Goal: Information Seeking & Learning: Learn about a topic

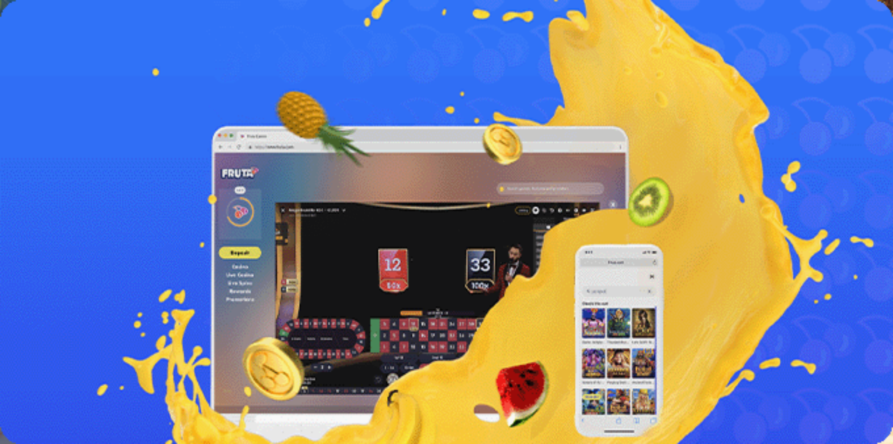
click at [53, 37] on span "Kirjaudu" at bounding box center [64, 33] width 23 height 7
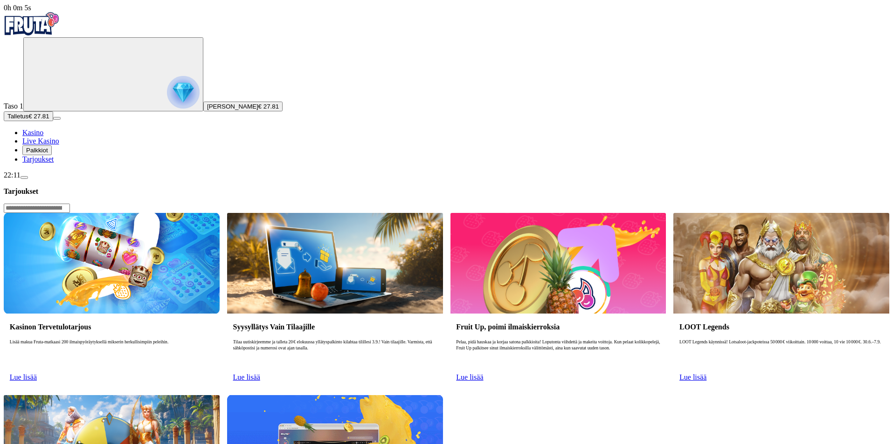
click at [43, 137] on span "Kasino" at bounding box center [32, 133] width 21 height 8
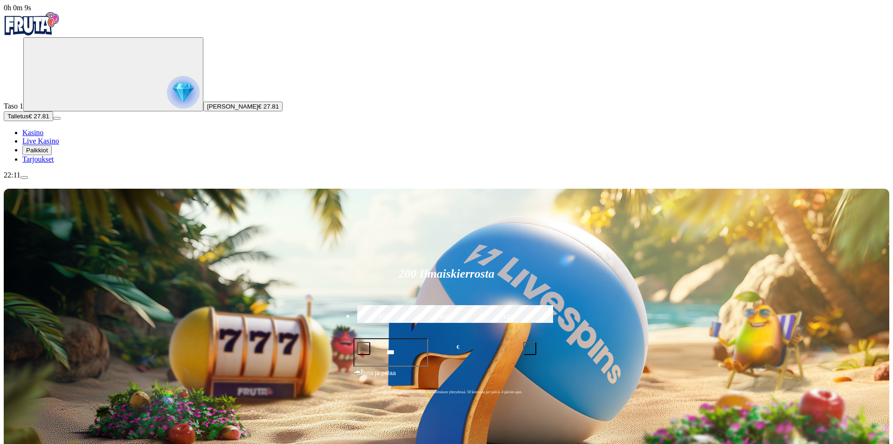
click at [48, 154] on span "Palkkiot" at bounding box center [37, 150] width 22 height 7
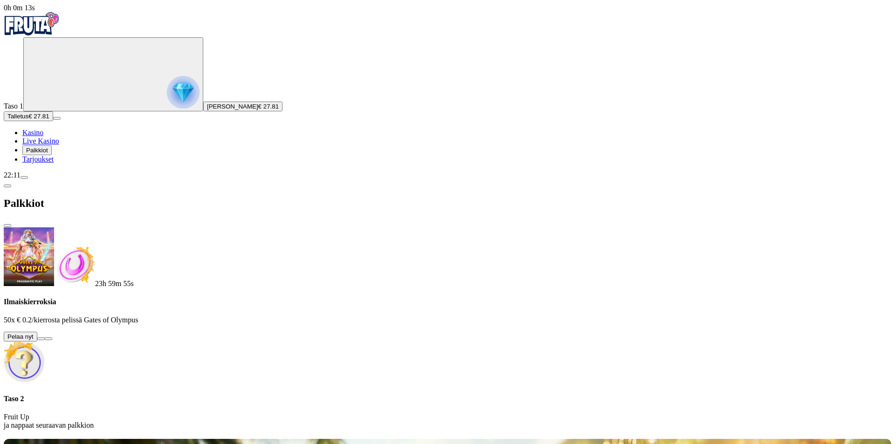
click at [45, 338] on button at bounding box center [40, 339] width 7 height 3
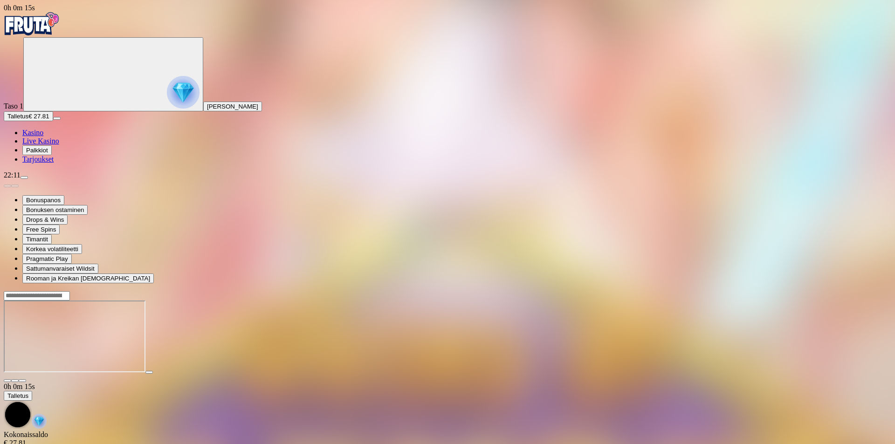
click at [26, 379] on button "button" at bounding box center [22, 380] width 7 height 3
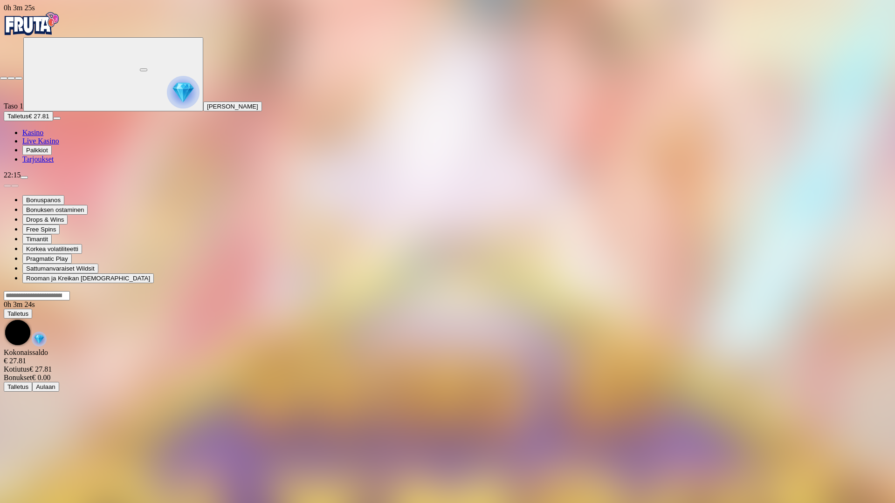
click at [22, 77] on button "button" at bounding box center [18, 78] width 7 height 3
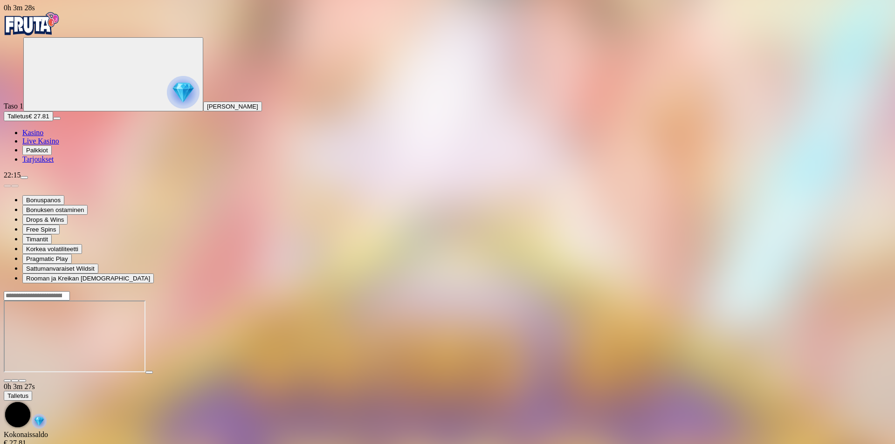
click at [43, 137] on span "Kasino" at bounding box center [32, 133] width 21 height 8
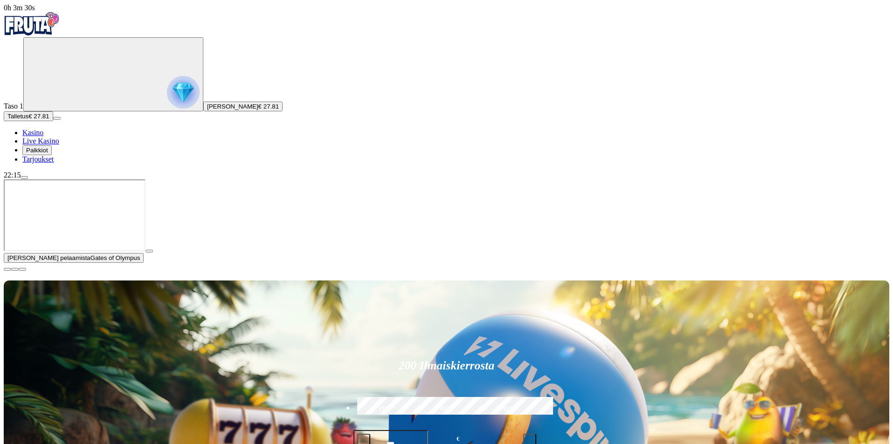
click at [7, 269] on span "close icon" at bounding box center [7, 269] width 0 height 0
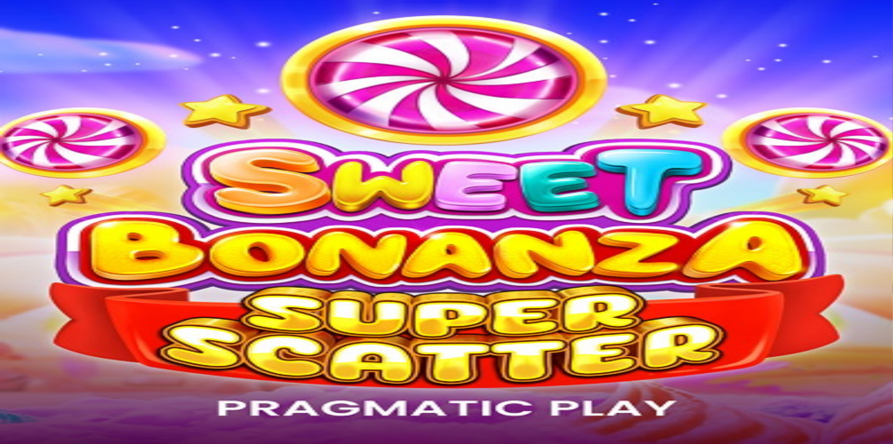
click at [49, 155] on button "Palkkiot" at bounding box center [36, 150] width 29 height 10
click at [48, 154] on span "Palkkiot" at bounding box center [37, 150] width 22 height 7
click at [45, 163] on span "Tarjoukset" at bounding box center [37, 159] width 31 height 8
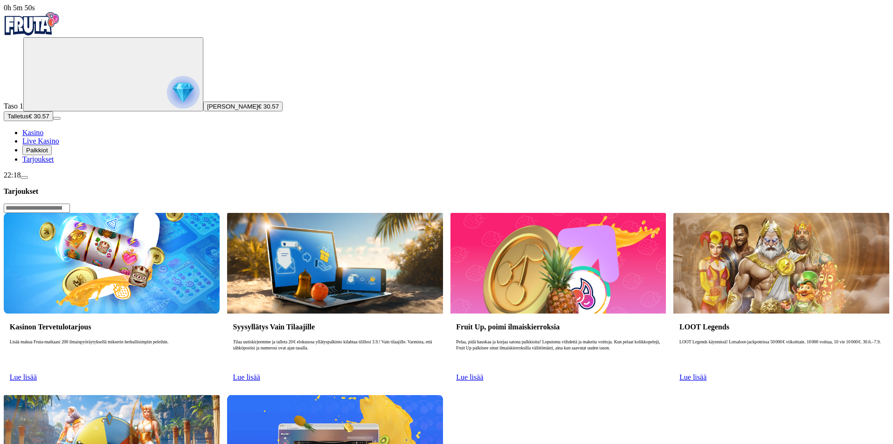
click at [37, 373] on span "Lue lisää" at bounding box center [23, 377] width 27 height 8
click at [211, 213] on img at bounding box center [112, 263] width 216 height 101
click at [37, 373] on span "Lue lisää" at bounding box center [23, 377] width 27 height 8
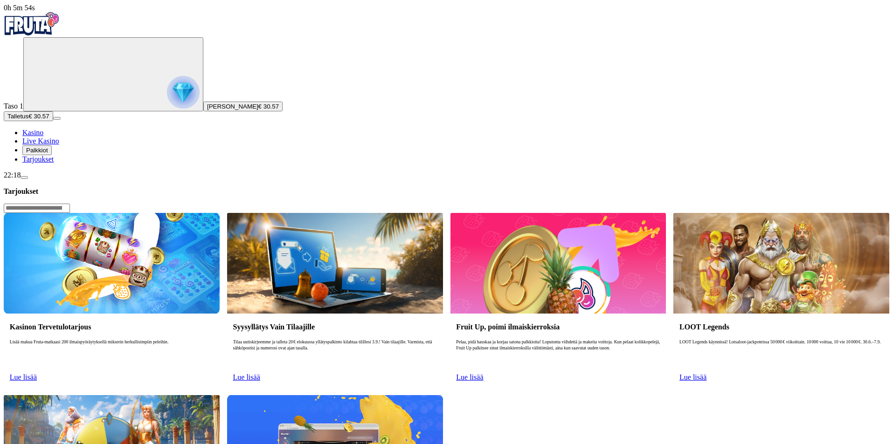
click at [37, 373] on span "Lue lisää" at bounding box center [23, 377] width 27 height 8
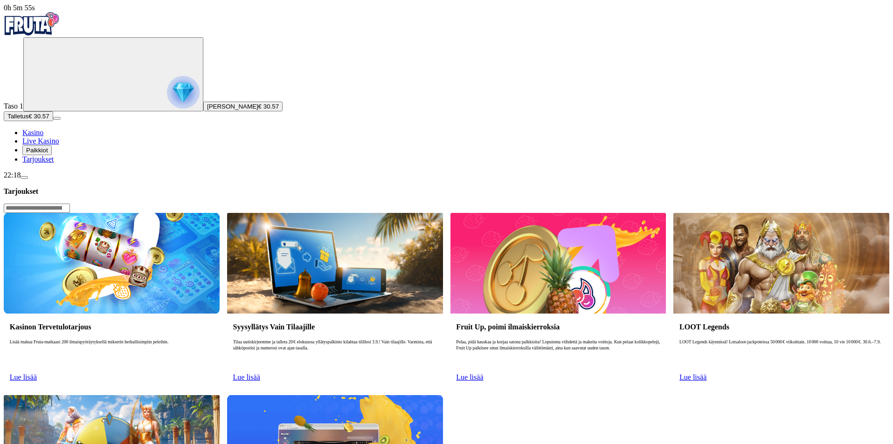
click at [37, 373] on span "Lue lisää" at bounding box center [23, 377] width 27 height 8
drag, startPoint x: 187, startPoint y: 17, endPoint x: 115, endPoint y: 19, distance: 72.3
click at [115, 187] on header "Tarjoukset" at bounding box center [446, 200] width 885 height 26
click at [212, 187] on header "Tarjoukset" at bounding box center [446, 200] width 885 height 26
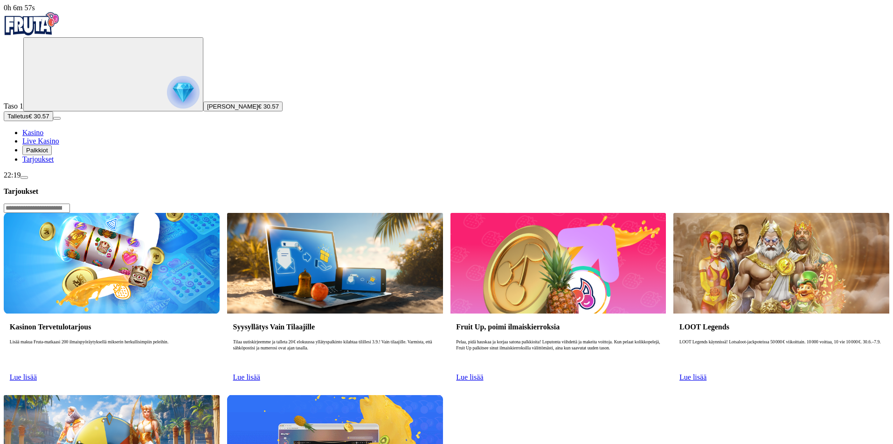
click at [316, 213] on div "Kasinon Tervetulotarjous Lisää makua Fruta-matkaasi 200 ilmaispyöräytyksellä mi…" at bounding box center [446, 391] width 885 height 357
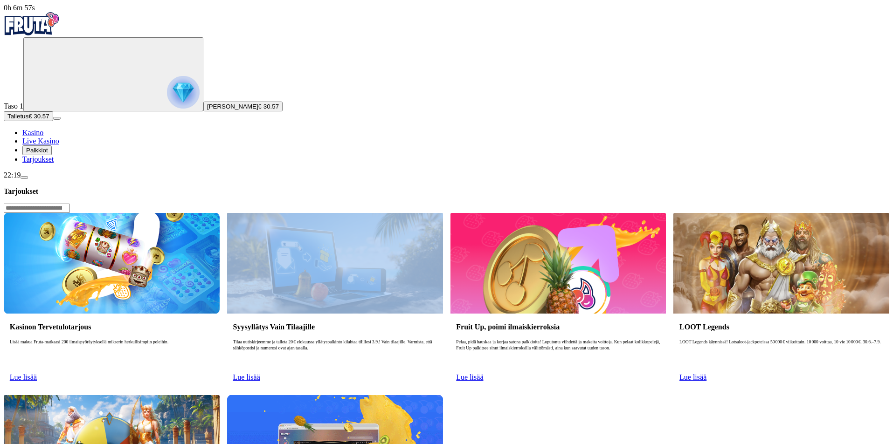
click at [316, 213] on div "Kasinon Tervetulotarjous Lisää makua Fruta-matkaasi 200 ilmaispyöräytyksellä mi…" at bounding box center [446, 391] width 885 height 357
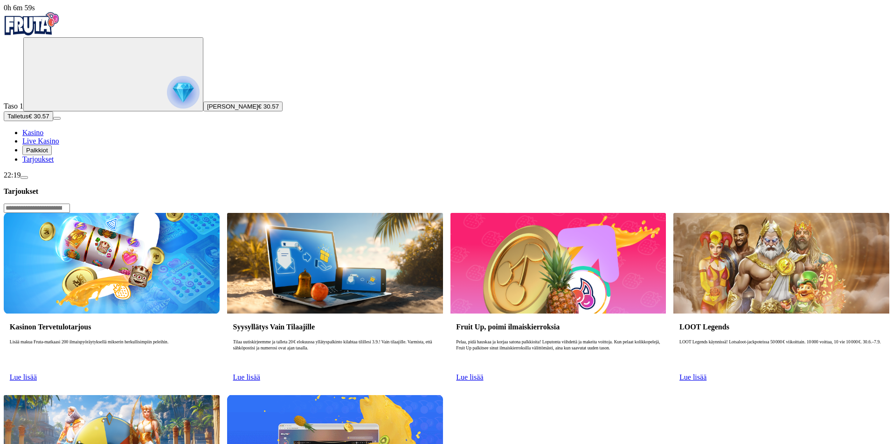
click at [596, 290] on div "Kasinon Tervetulotarjous Lisää makua Fruta-matkaasi 200 ilmaispyöräytyksellä mi…" at bounding box center [446, 391] width 885 height 357
click at [596, 287] on div "Kasinon Tervetulotarjous Lisää makua Fruta-matkaasi 200 ilmaispyöräytyksellä mi…" at bounding box center [446, 391] width 885 height 357
click at [587, 279] on div "Kasinon Tervetulotarjous Lisää makua Fruta-matkaasi 200 ilmaispyöräytyksellä mi…" at bounding box center [446, 391] width 885 height 357
click at [586, 278] on div "Kasinon Tervetulotarjous Lisää makua Fruta-matkaasi 200 ilmaispyöräytyksellä mi…" at bounding box center [446, 391] width 885 height 357
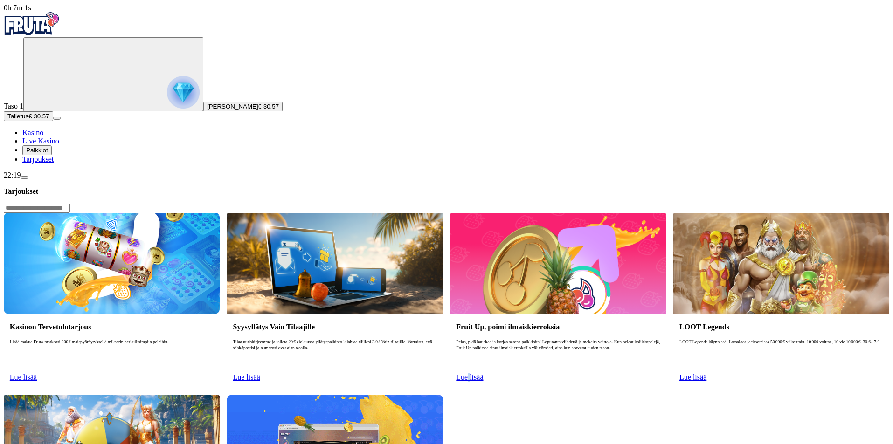
click at [586, 278] on div "Kasinon Tervetulotarjous Lisää makua Fruta-matkaasi 200 ilmaispyöräytyksellä mi…" at bounding box center [446, 391] width 885 height 357
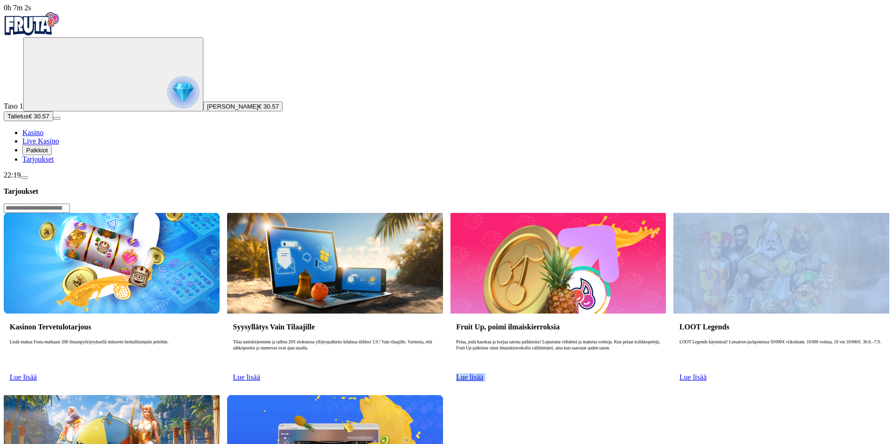
click at [586, 278] on div "Kasinon Tervetulotarjous Lisää makua Fruta-matkaasi 200 ilmaispyöräytyksellä mi…" at bounding box center [446, 391] width 885 height 357
click at [585, 278] on div "Kasinon Tervetulotarjous Lisää makua Fruta-matkaasi 200 ilmaispyöräytyksellä mi…" at bounding box center [446, 391] width 885 height 357
click at [572, 276] on div "Kasinon Tervetulotarjous Lisää makua Fruta-matkaasi 200 ilmaispyöräytyksellä mi…" at bounding box center [446, 391] width 885 height 357
click at [566, 277] on div "Kasinon Tervetulotarjous Lisää makua Fruta-matkaasi 200 ilmaispyöräytyksellä mi…" at bounding box center [446, 391] width 885 height 357
click at [565, 278] on div "Kasinon Tervetulotarjous Lisää makua Fruta-matkaasi 200 ilmaispyöräytyksellä mi…" at bounding box center [446, 391] width 885 height 357
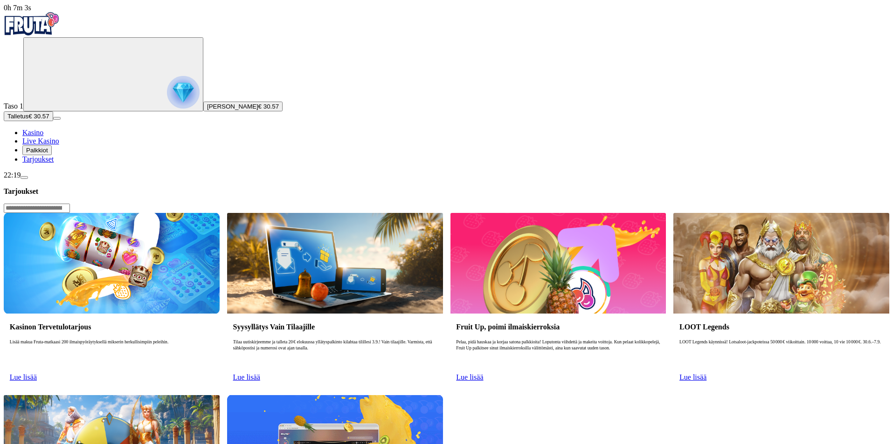
click at [526, 265] on div "Kasinon Tervetulotarjous Lisää makua Fruta-matkaasi 200 ilmaispyöräytyksellä mi…" at bounding box center [446, 391] width 885 height 357
click at [37, 373] on span "Lue lisää" at bounding box center [23, 377] width 27 height 8
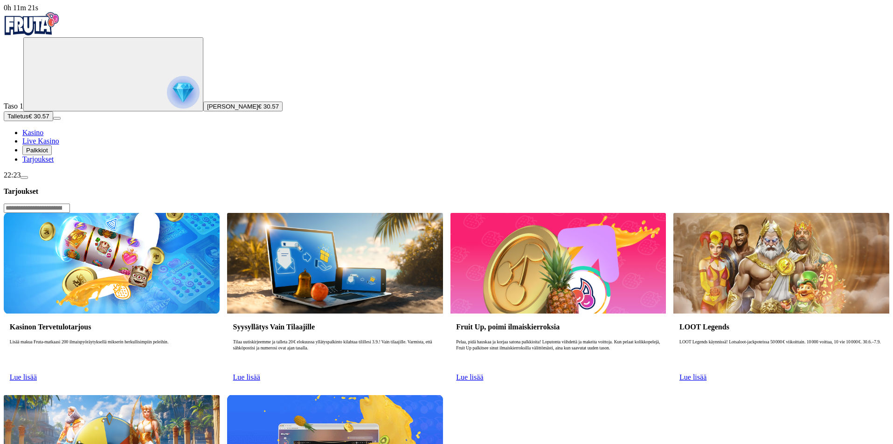
click at [37, 373] on span "Lue lisää" at bounding box center [23, 377] width 27 height 8
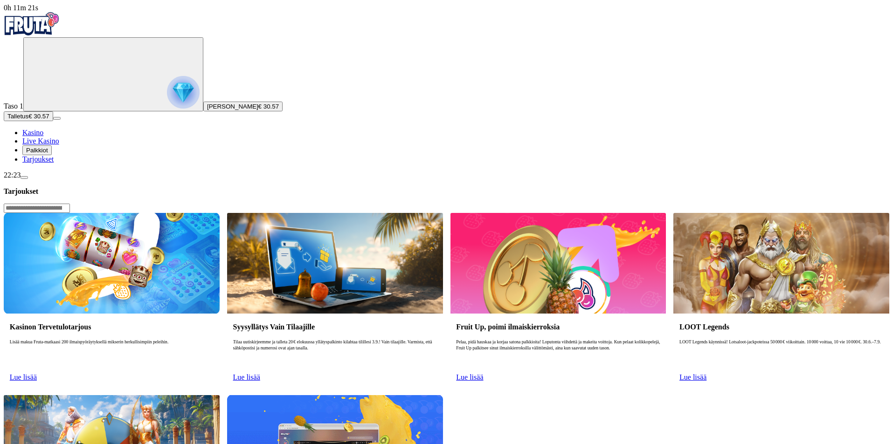
click at [37, 373] on span "Lue lisää" at bounding box center [23, 377] width 27 height 8
click at [37, 373] on link "Lue lisää" at bounding box center [23, 377] width 27 height 8
click at [37, 373] on span "Lue lisää" at bounding box center [23, 377] width 27 height 8
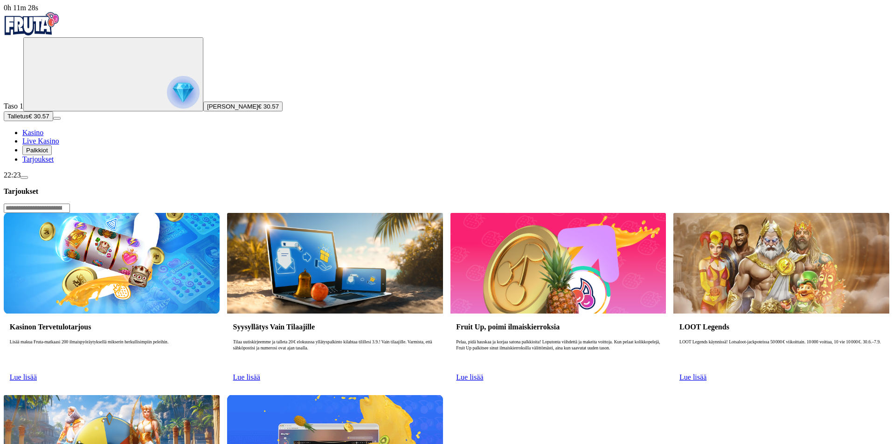
click at [37, 373] on span "Lue lisää" at bounding box center [23, 377] width 27 height 8
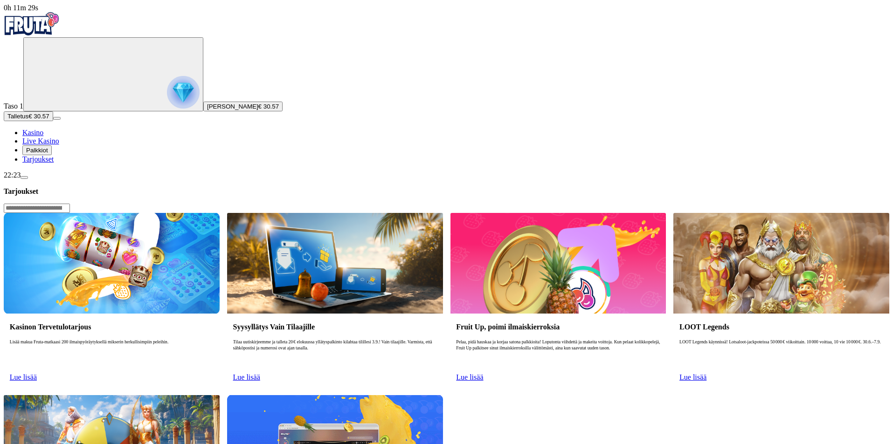
click at [37, 373] on span "Lue lisää" at bounding box center [23, 377] width 27 height 8
click at [37, 373] on link "Lue lisää" at bounding box center [23, 377] width 27 height 8
